Goal: Browse casually: Explore the website without a specific task or goal

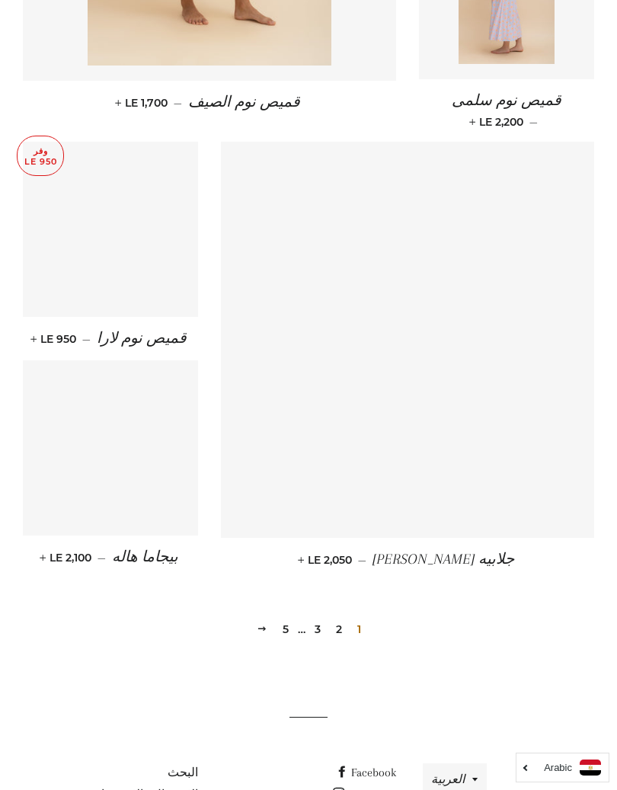
scroll to position [1856, 0]
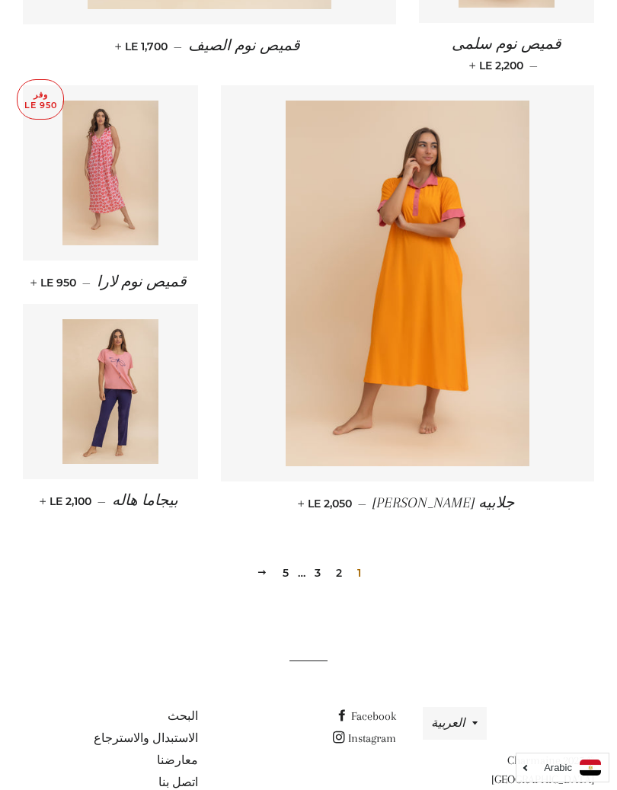
click at [504, 325] on img at bounding box center [408, 284] width 244 height 366
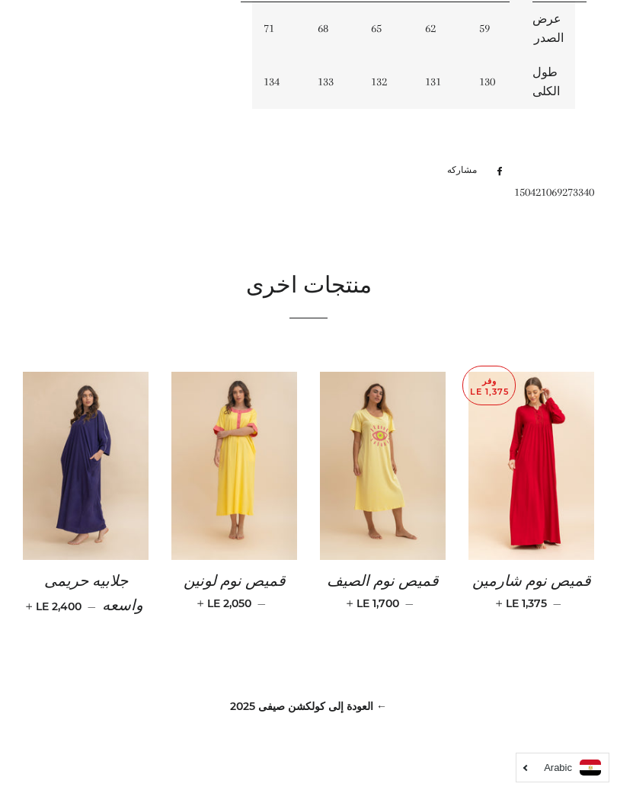
scroll to position [876, 0]
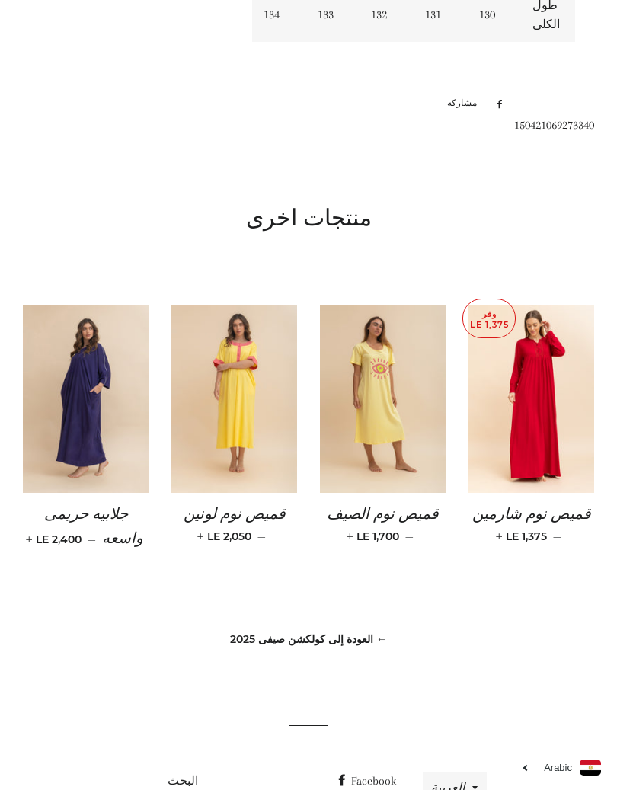
click at [227, 305] on img at bounding box center [234, 399] width 126 height 189
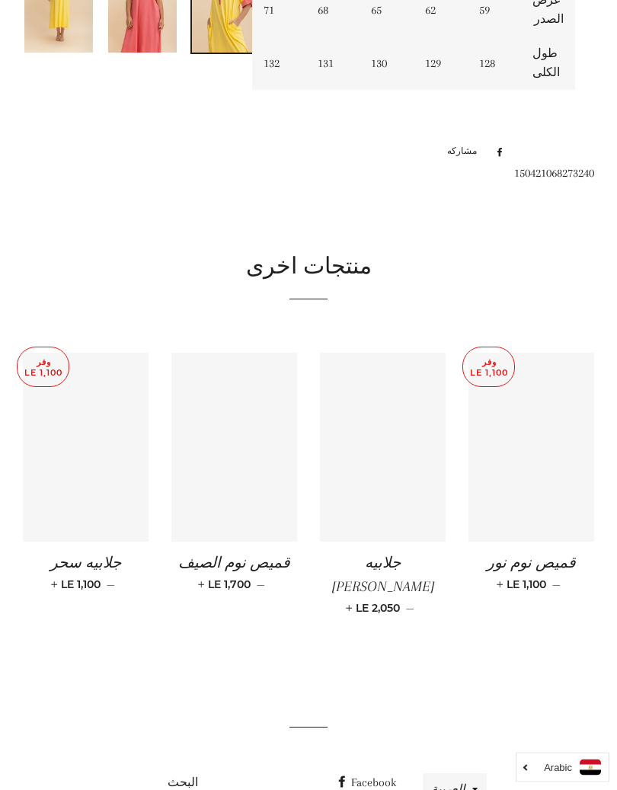
scroll to position [733, 0]
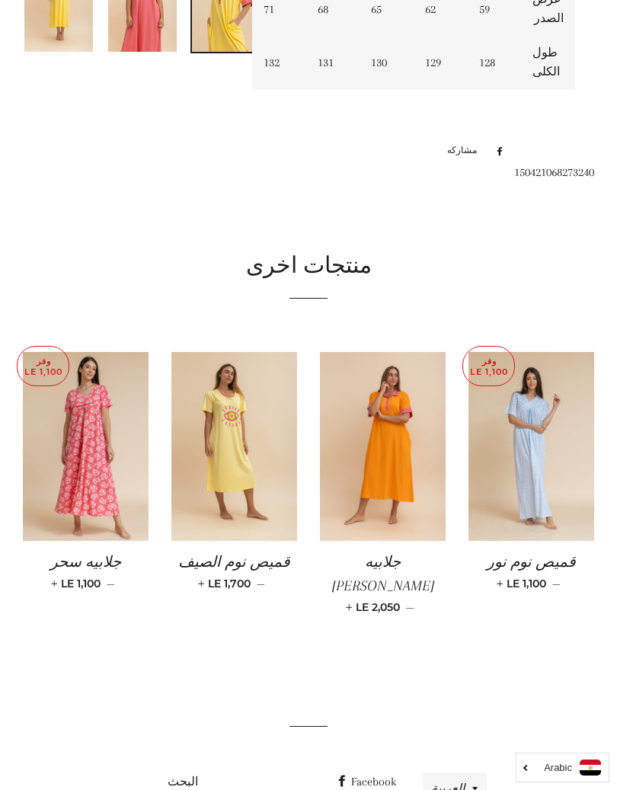
click at [528, 412] on img at bounding box center [532, 446] width 126 height 189
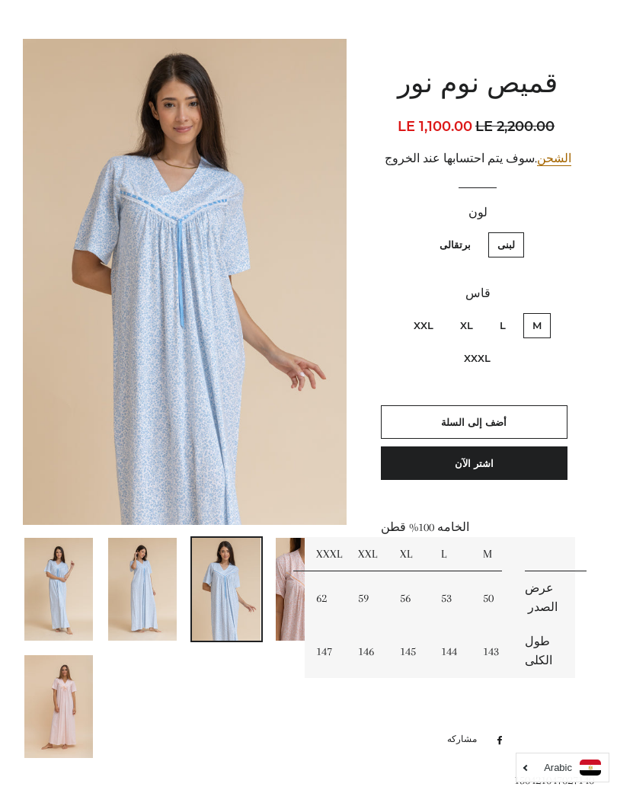
scroll to position [187, 0]
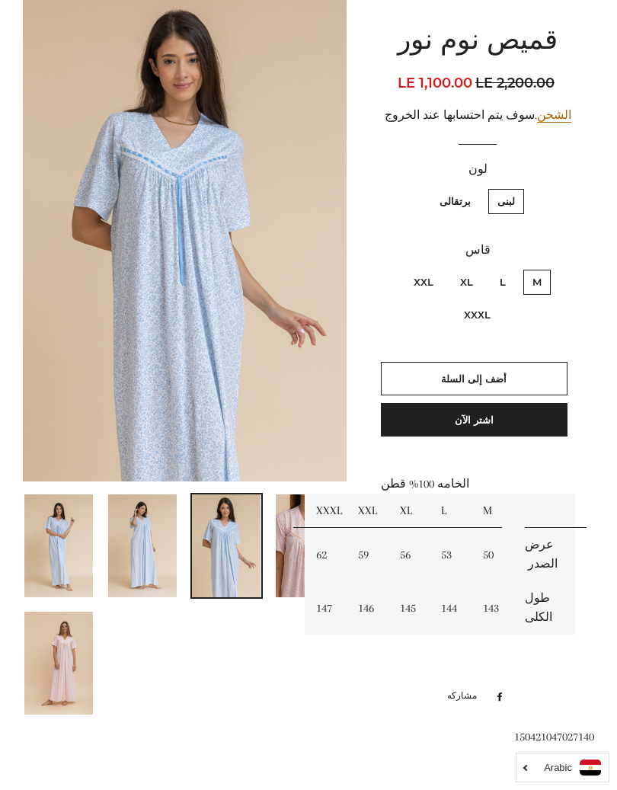
click at [54, 655] on img at bounding box center [58, 663] width 69 height 103
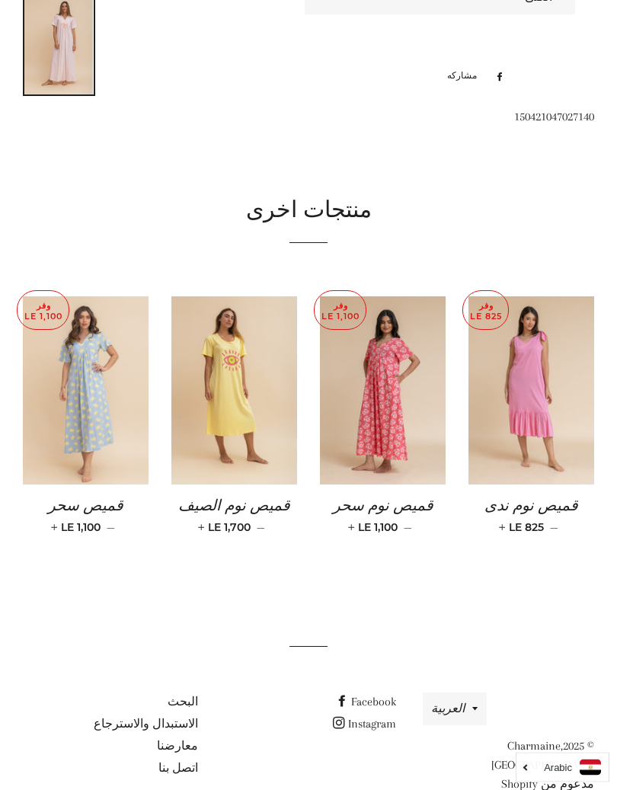
scroll to position [811, 0]
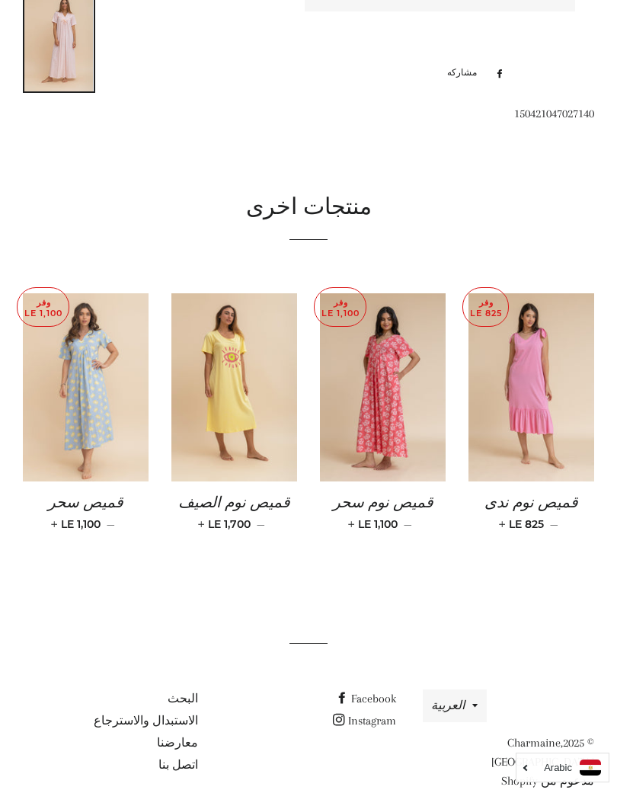
click at [378, 360] on img at bounding box center [383, 387] width 126 height 189
